Goal: Information Seeking & Learning: Learn about a topic

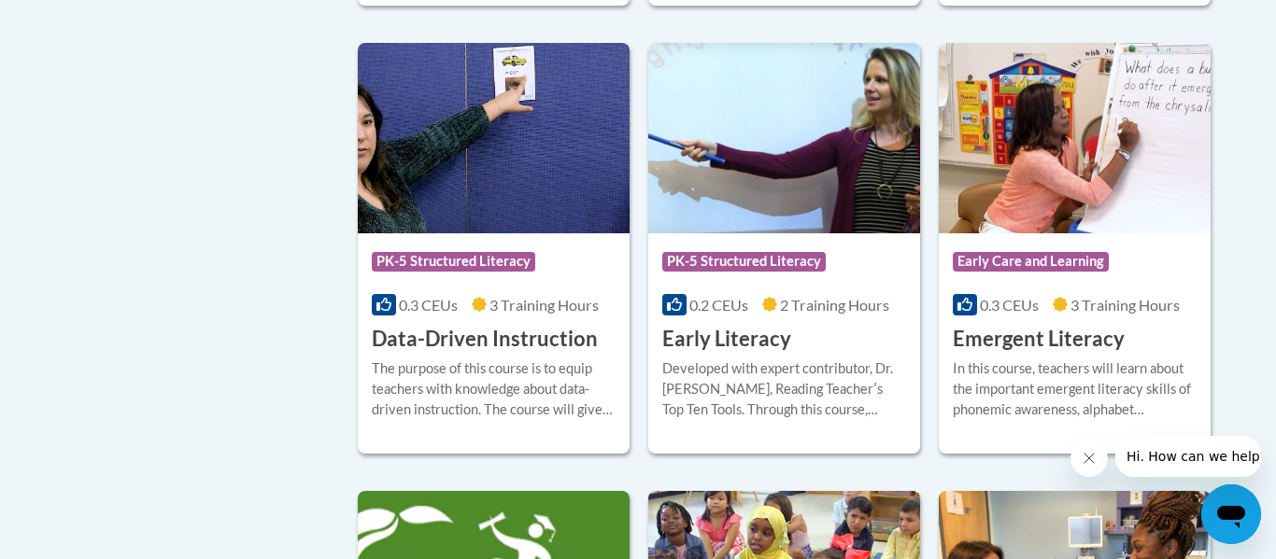
scroll to position [1998, 0]
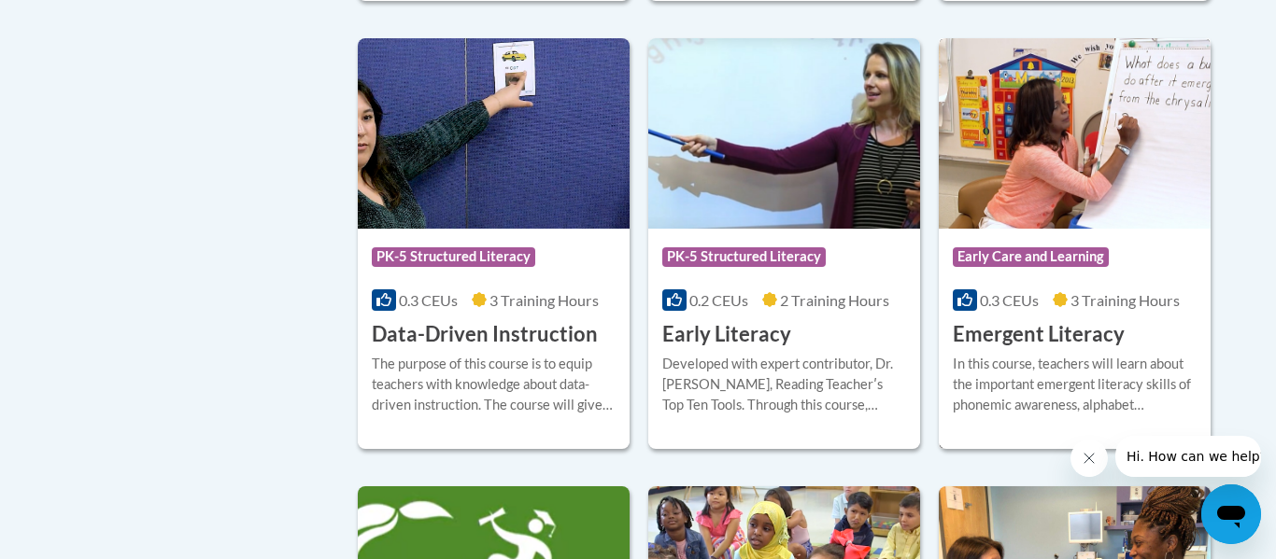
click at [1026, 349] on h3 "Emergent Literacy" at bounding box center [1039, 334] width 172 height 29
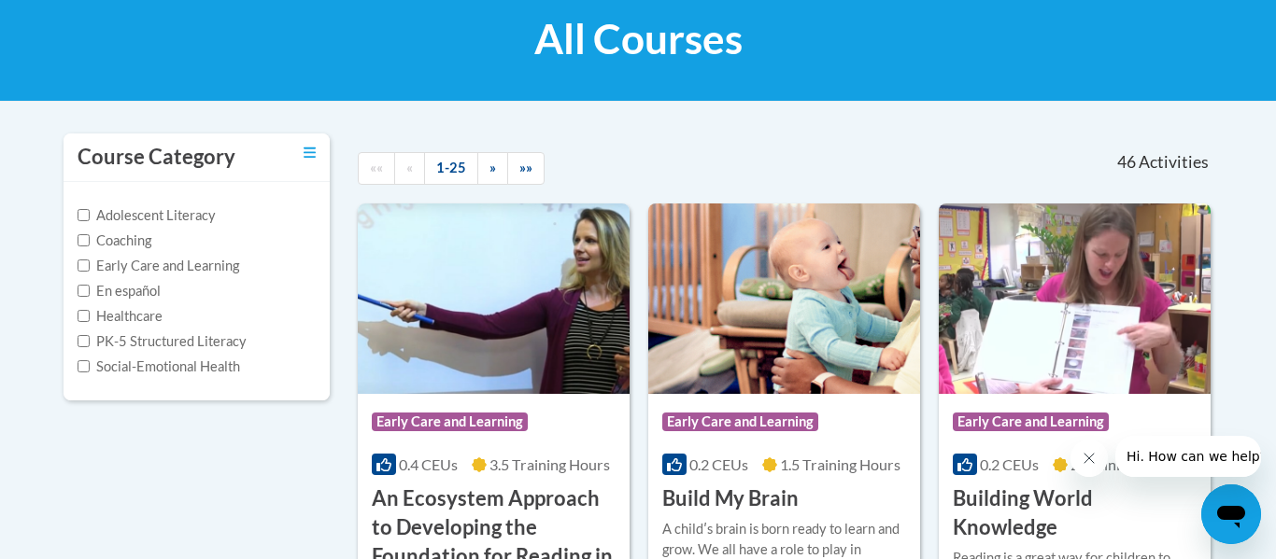
scroll to position [312, 0]
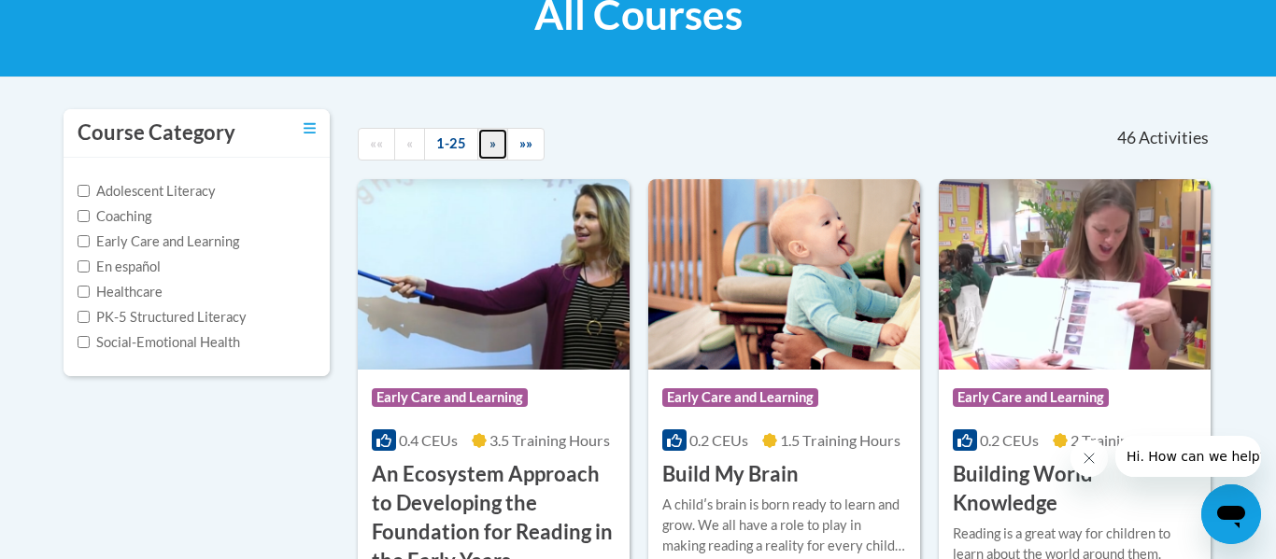
click at [484, 129] on link "»" at bounding box center [492, 144] width 31 height 33
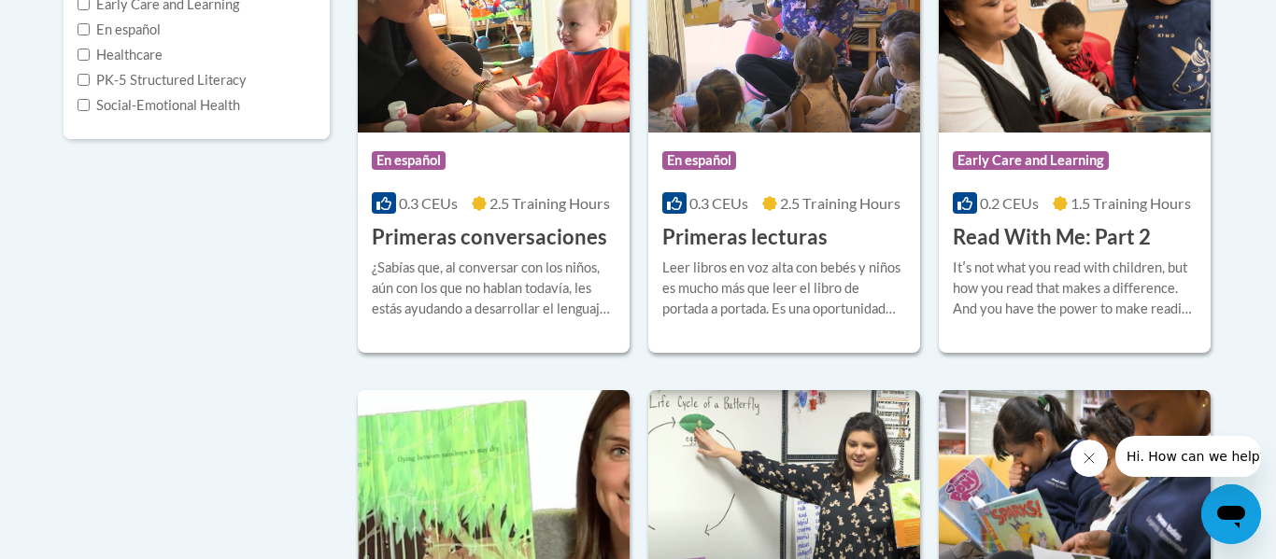
scroll to position [0, 0]
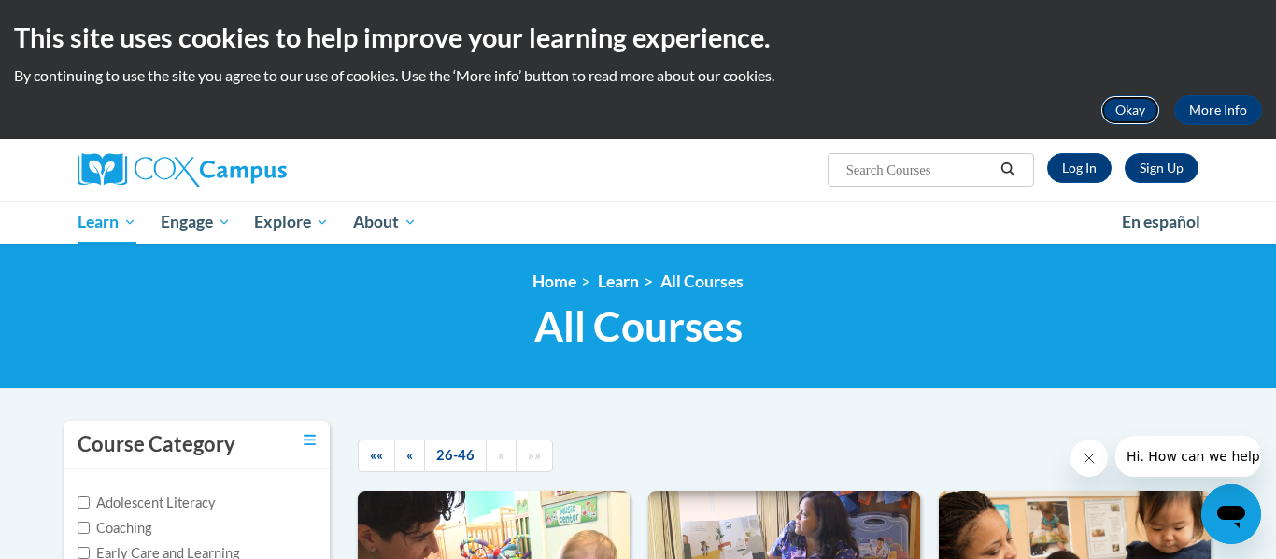
click at [1129, 100] on button "Okay" at bounding box center [1130, 110] width 60 height 30
